Goal: Information Seeking & Learning: Learn about a topic

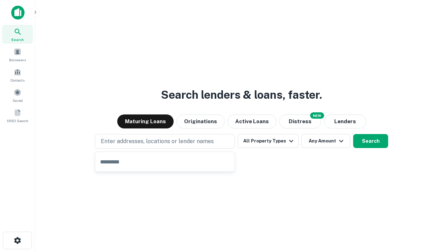
type input "**********"
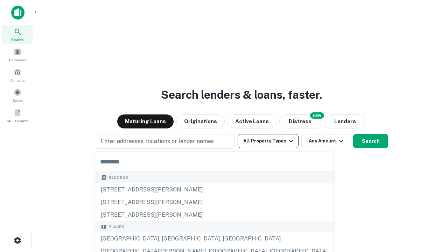
click at [268, 141] on button "All Property Types" at bounding box center [268, 141] width 61 height 14
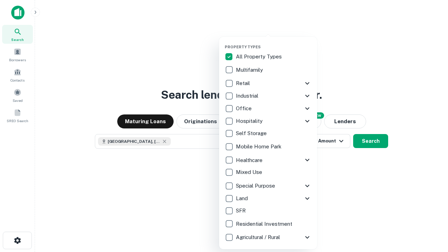
click at [274, 42] on button "button" at bounding box center [274, 42] width 98 height 0
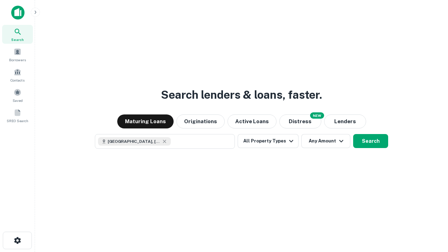
scroll to position [11, 0]
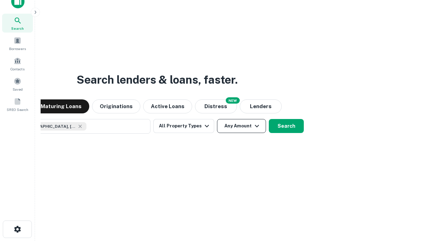
click at [217, 119] on button "Any Amount" at bounding box center [241, 126] width 49 height 14
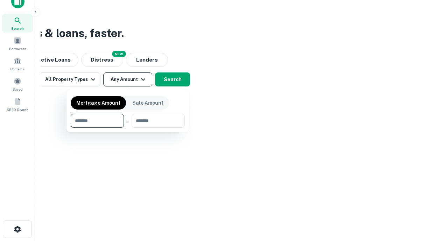
type input "*******"
click at [128, 128] on button "button" at bounding box center [128, 128] width 114 height 0
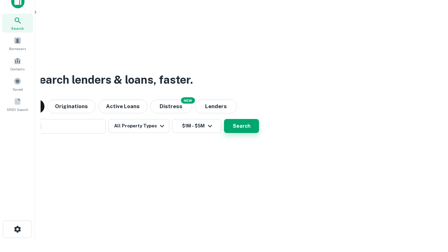
click at [224, 119] on button "Search" at bounding box center [241, 126] width 35 height 14
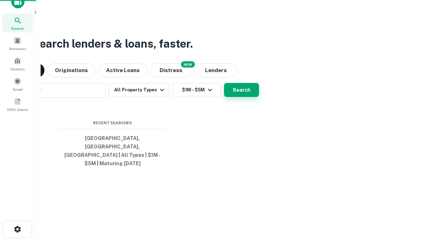
scroll to position [23, 198]
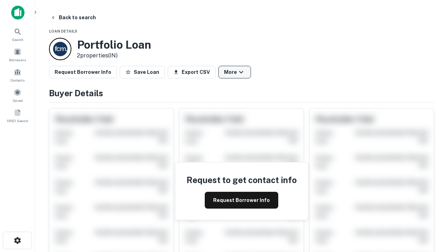
click at [235, 72] on button "More" at bounding box center [235, 72] width 33 height 13
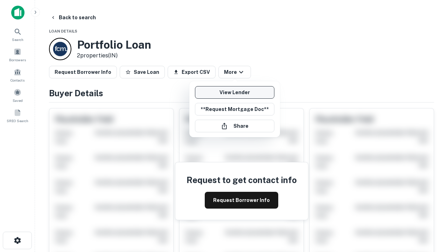
click at [235, 92] on link "View Lender" at bounding box center [234, 92] width 79 height 13
